Goal: Task Accomplishment & Management: Manage account settings

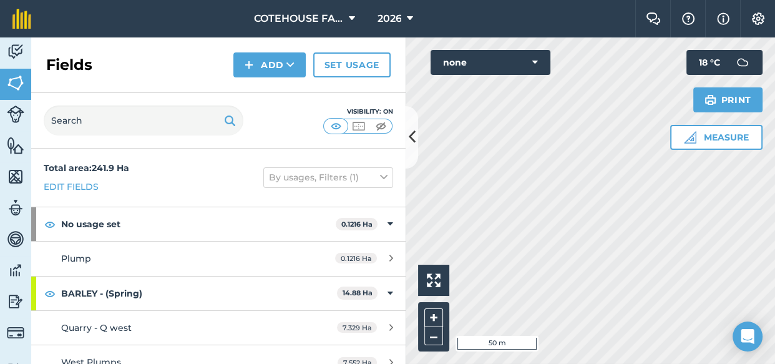
scroll to position [908, 0]
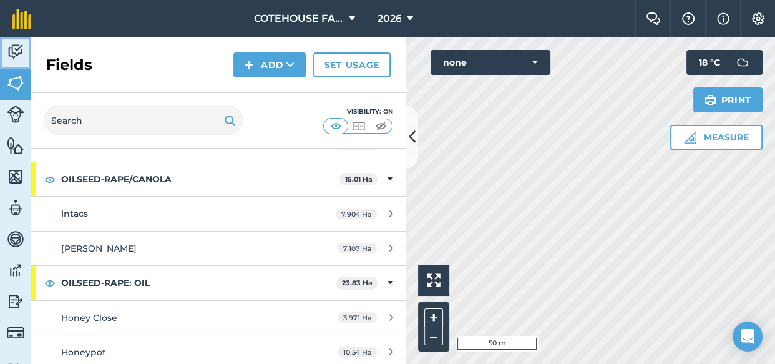
click at [16, 46] on img at bounding box center [15, 51] width 17 height 19
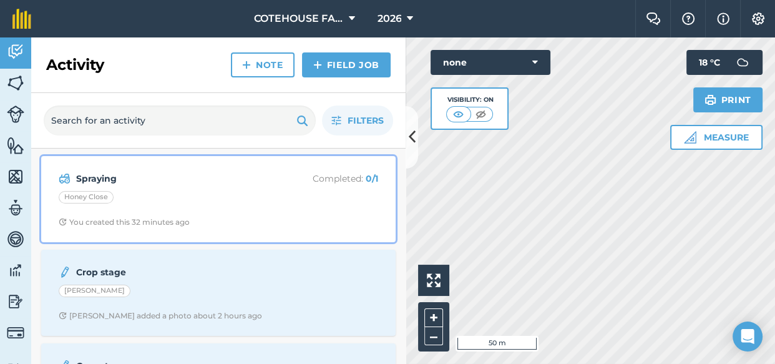
click at [93, 205] on div "Honey Close" at bounding box center [219, 199] width 320 height 16
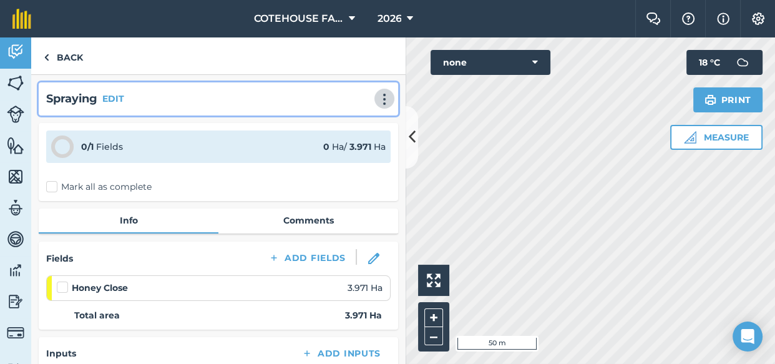
click at [377, 96] on img at bounding box center [384, 99] width 15 height 12
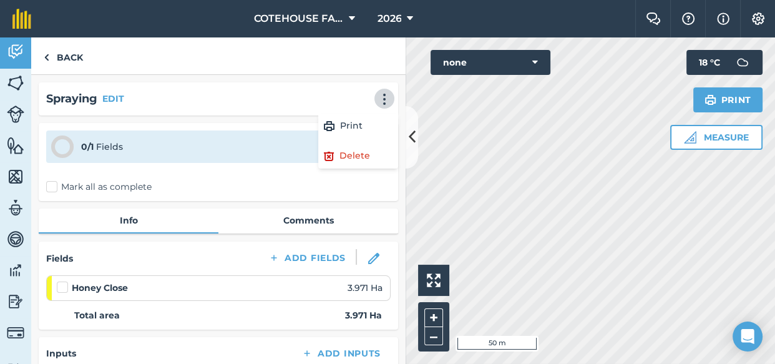
click at [356, 196] on div "0 / 1 Fields 0 Ha / 3.971 [PERSON_NAME] all as complete" at bounding box center [219, 162] width 360 height 78
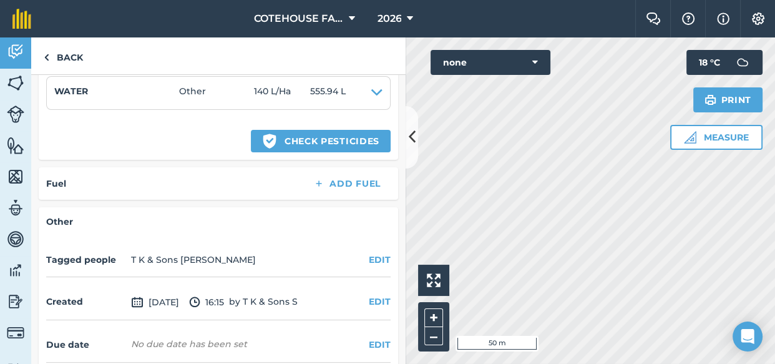
scroll to position [450, 0]
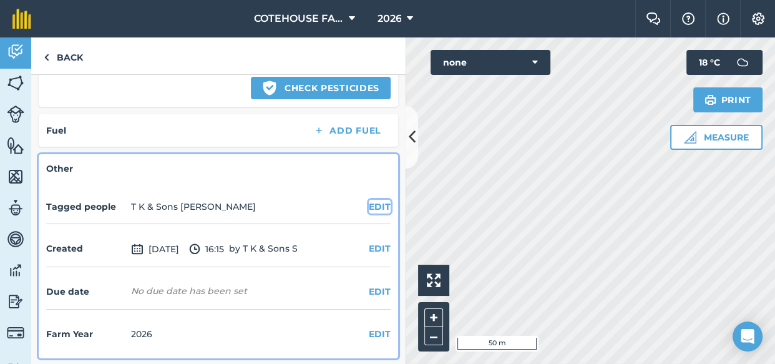
click at [370, 202] on button "EDIT" at bounding box center [380, 207] width 22 height 14
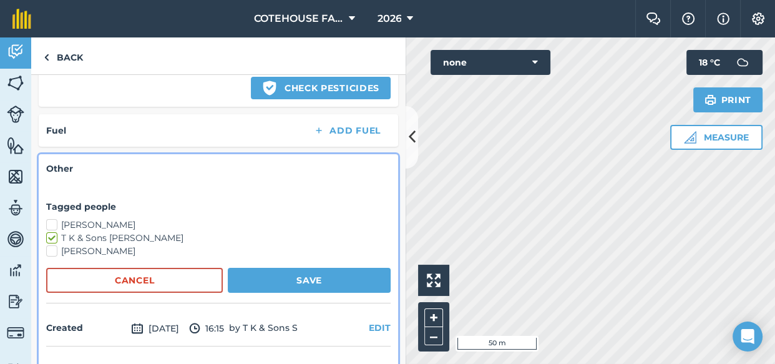
drag, startPoint x: 49, startPoint y: 220, endPoint x: 54, endPoint y: 223, distance: 6.4
click at [49, 220] on label "[PERSON_NAME]" at bounding box center [218, 224] width 345 height 13
click at [49, 220] on input "[PERSON_NAME]" at bounding box center [50, 222] width 8 height 8
checkbox input "true"
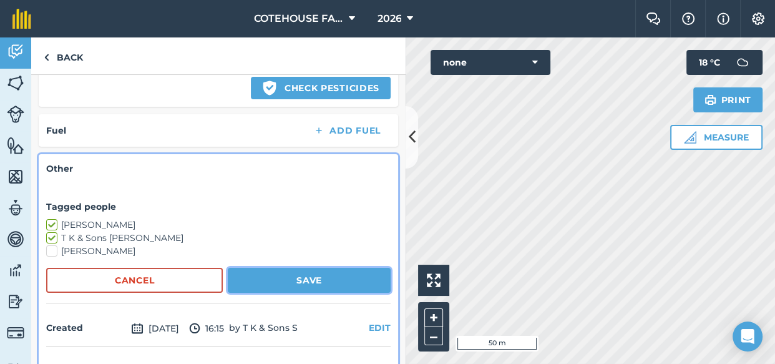
click at [303, 273] on button "Save" at bounding box center [309, 280] width 163 height 25
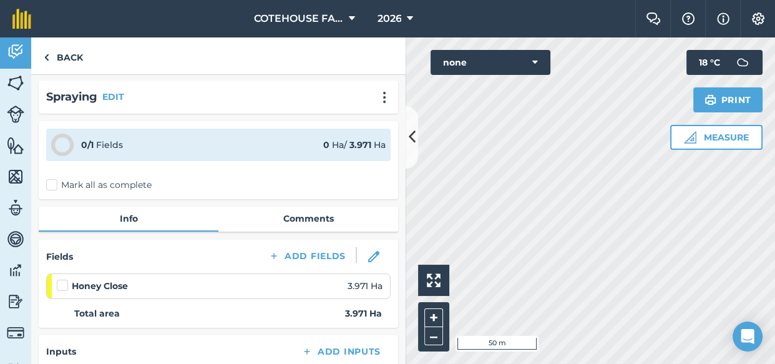
scroll to position [0, 0]
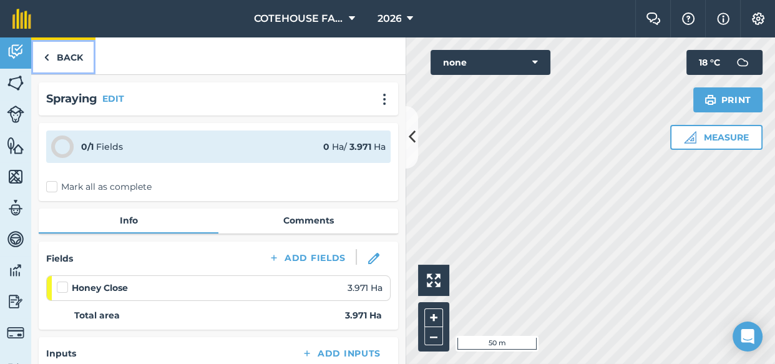
click at [74, 56] on link "Back" at bounding box center [63, 55] width 64 height 37
